Goal: Task Accomplishment & Management: Manage account settings

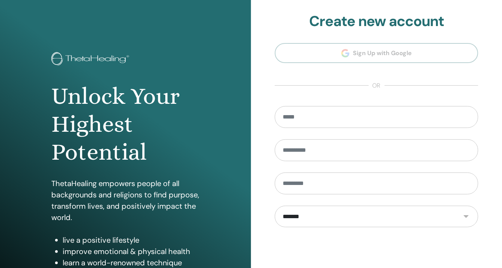
scroll to position [94, 0]
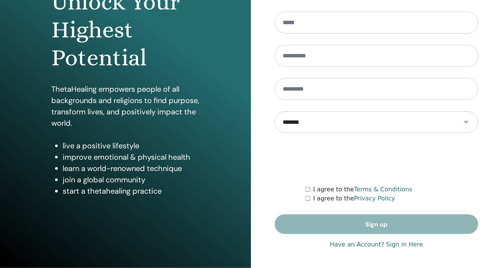
type input "**********"
click at [409, 245] on link "Have an Account? Sign in Here" at bounding box center [376, 244] width 93 height 9
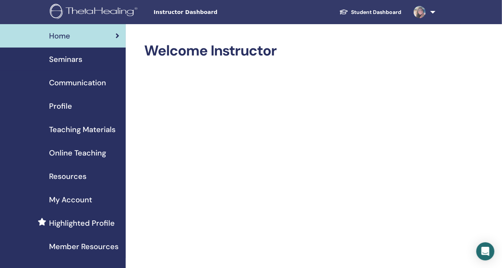
click at [77, 64] on span "Seminars" at bounding box center [65, 59] width 33 height 11
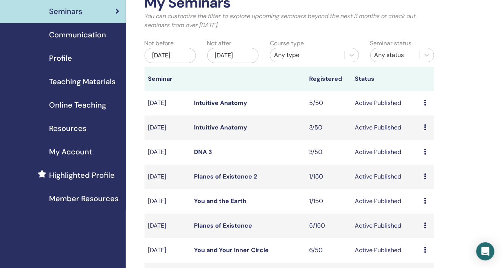
scroll to position [189, 0]
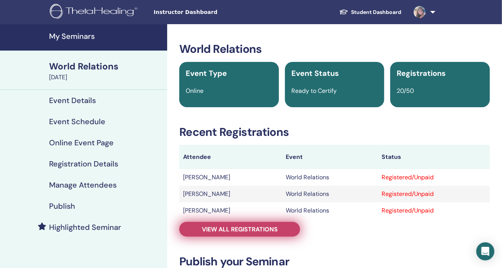
click at [243, 230] on span "View all registrations" at bounding box center [240, 229] width 76 height 8
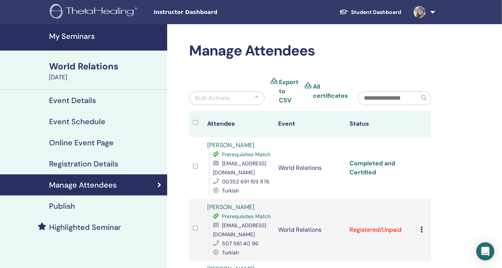
click at [373, 163] on link "Completed and Certified" at bounding box center [373, 167] width 46 height 17
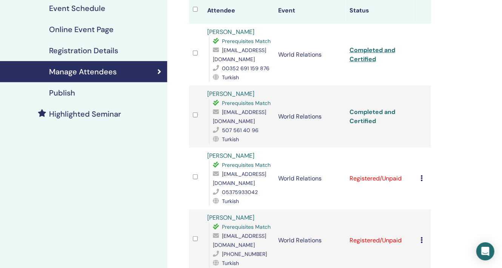
click at [362, 112] on link "Completed and Certified" at bounding box center [373, 116] width 46 height 17
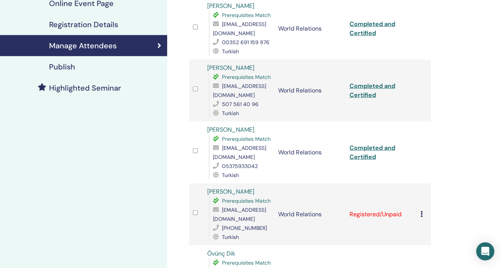
scroll to position [151, 0]
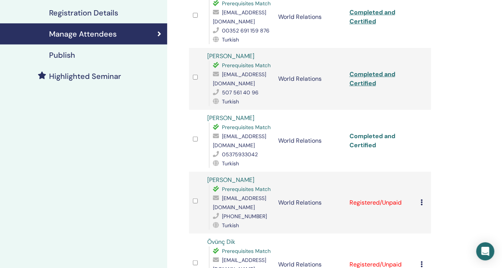
click at [367, 136] on link "Completed and Certified" at bounding box center [373, 140] width 46 height 17
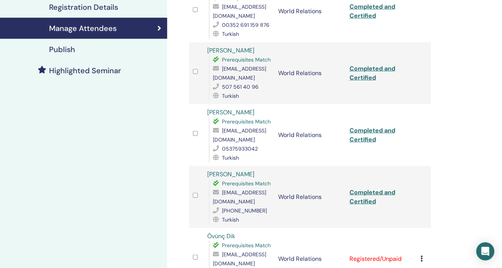
scroll to position [227, 0]
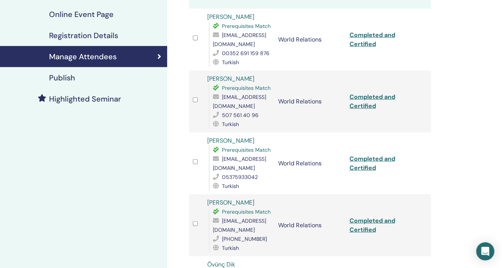
scroll to position [264, 0]
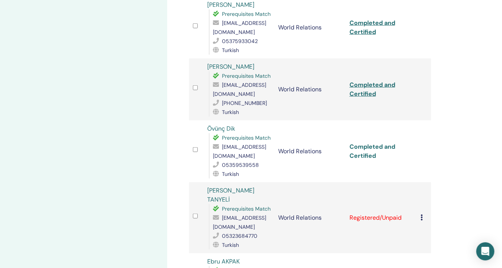
click at [367, 143] on link "Completed and Certified" at bounding box center [373, 151] width 46 height 17
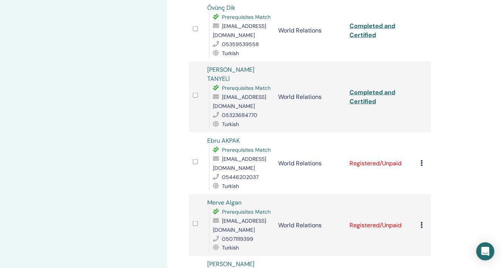
scroll to position [406, 0]
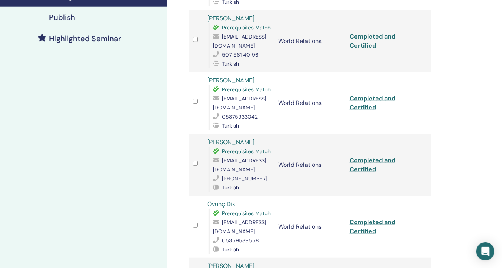
scroll to position [302, 0]
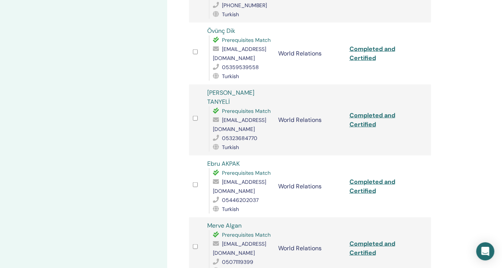
scroll to position [415, 0]
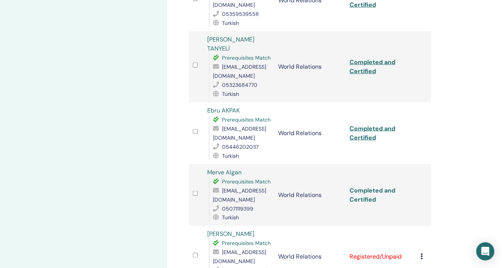
click at [371, 187] on link "Completed and Certified" at bounding box center [373, 195] width 46 height 17
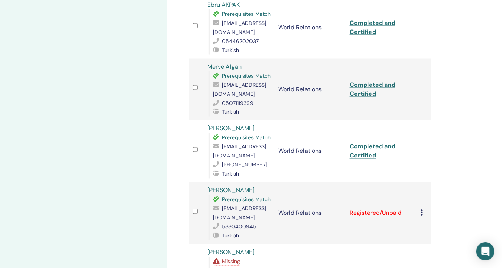
scroll to position [557, 0]
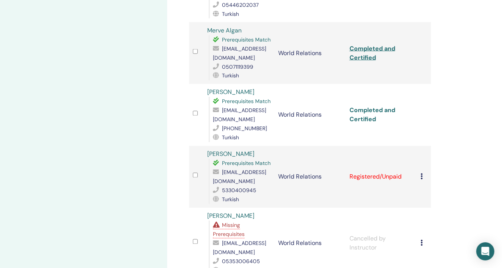
click at [363, 106] on link "Completed and Certified" at bounding box center [373, 114] width 46 height 17
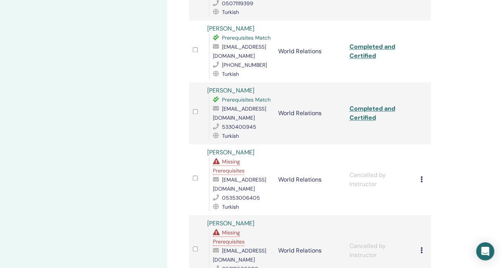
scroll to position [604, 0]
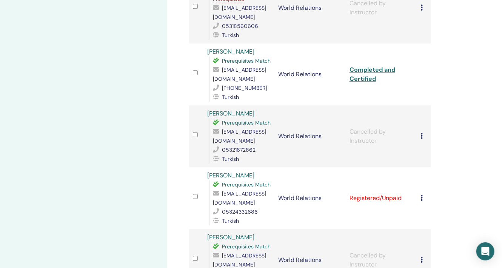
scroll to position [859, 0]
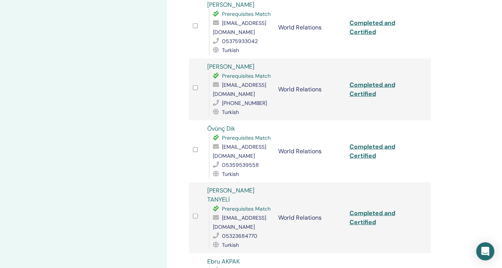
scroll to position [392, 0]
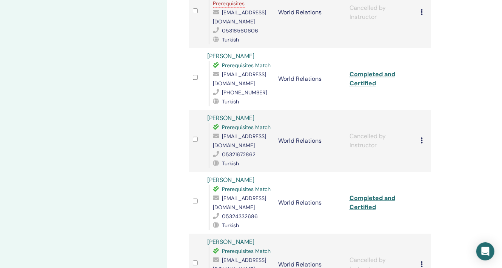
scroll to position [914, 0]
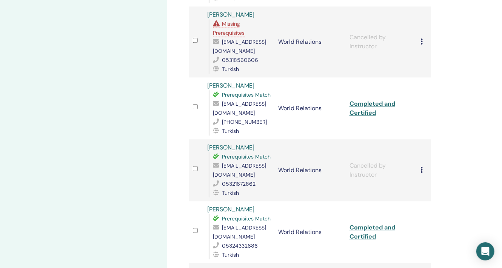
scroll to position [868, 0]
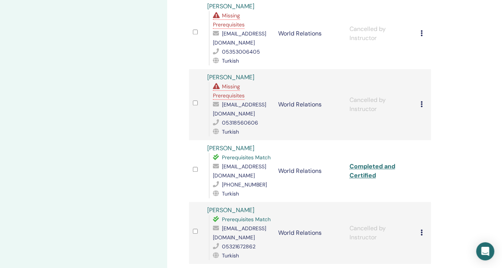
scroll to position [868, 0]
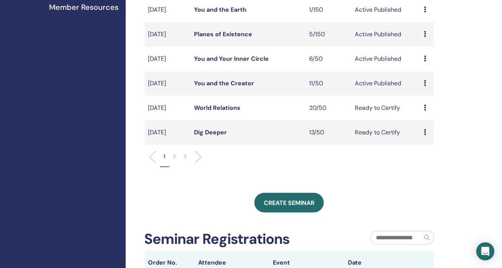
scroll to position [189, 0]
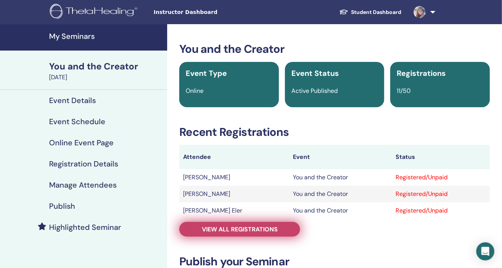
click at [261, 231] on span "View all registrations" at bounding box center [240, 229] width 76 height 8
